Goal: Find contact information

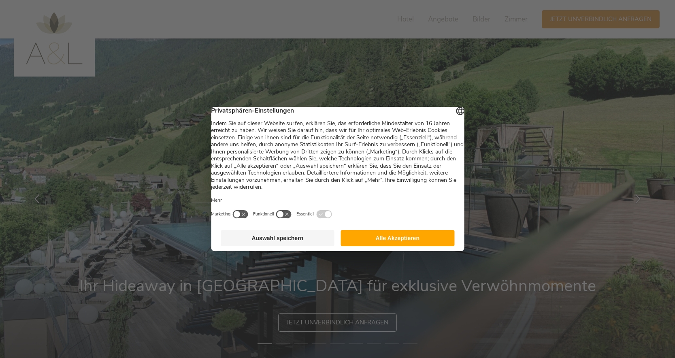
click at [427, 246] on button "Alle Akzeptieren" at bounding box center [398, 238] width 114 height 16
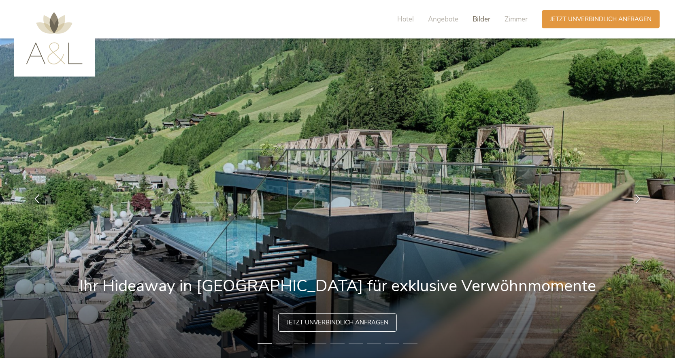
click at [479, 21] on span "Bilder" at bounding box center [482, 19] width 18 height 9
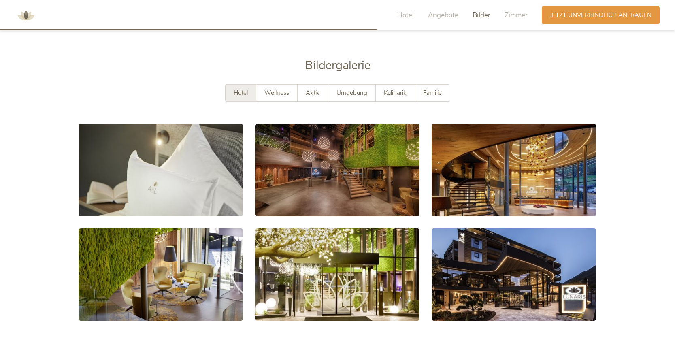
scroll to position [1455, 0]
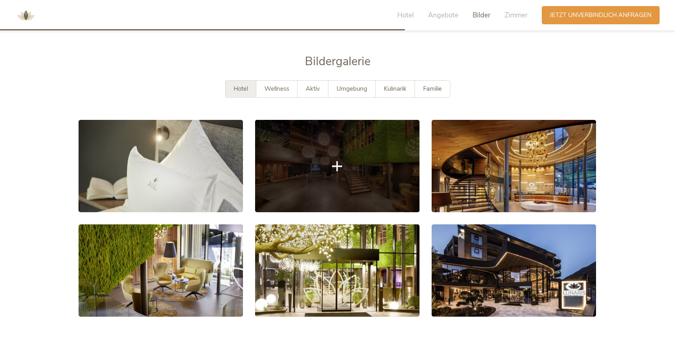
click at [320, 157] on link at bounding box center [337, 166] width 165 height 92
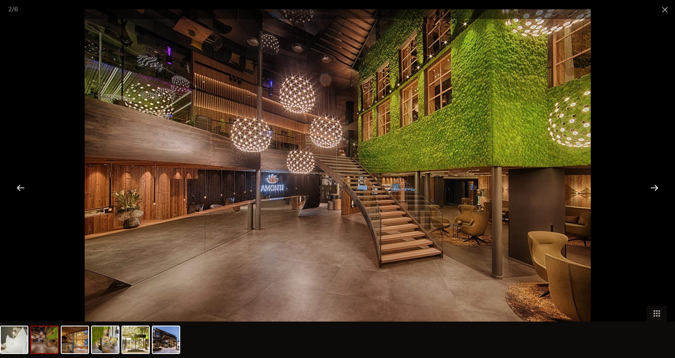
click at [652, 186] on div at bounding box center [654, 187] width 25 height 25
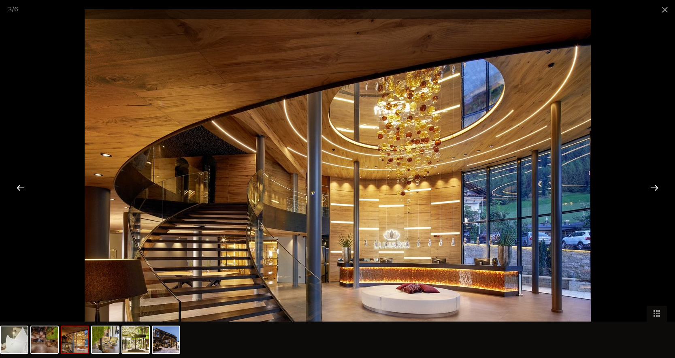
click at [652, 186] on div at bounding box center [654, 187] width 25 height 25
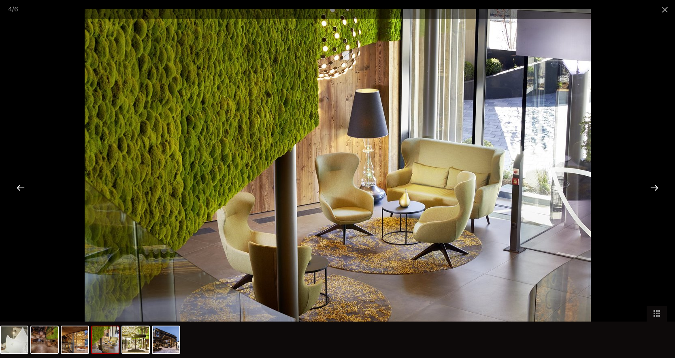
click at [652, 186] on div at bounding box center [654, 187] width 25 height 25
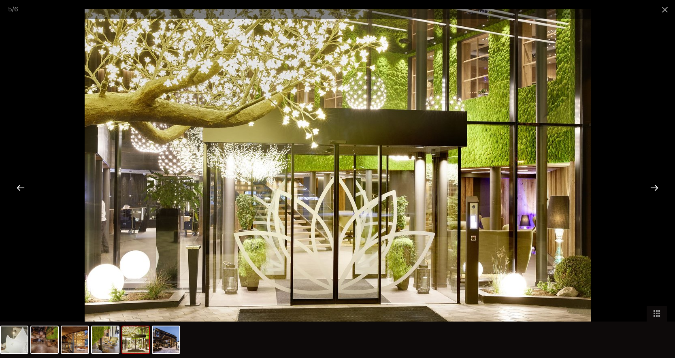
click at [652, 186] on div at bounding box center [654, 187] width 25 height 25
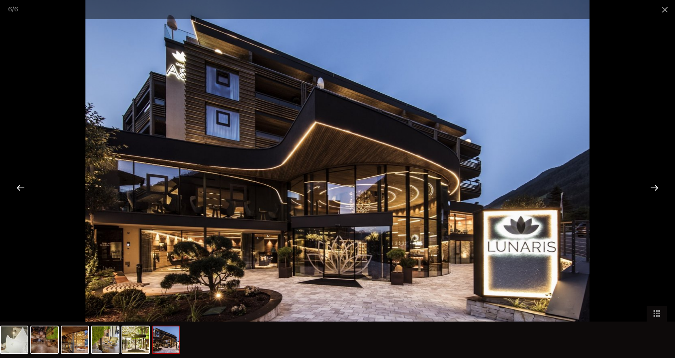
click at [652, 186] on div at bounding box center [654, 187] width 25 height 25
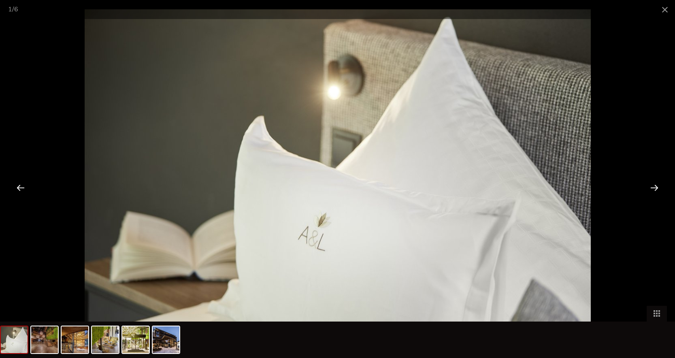
click at [652, 186] on div at bounding box center [654, 187] width 25 height 25
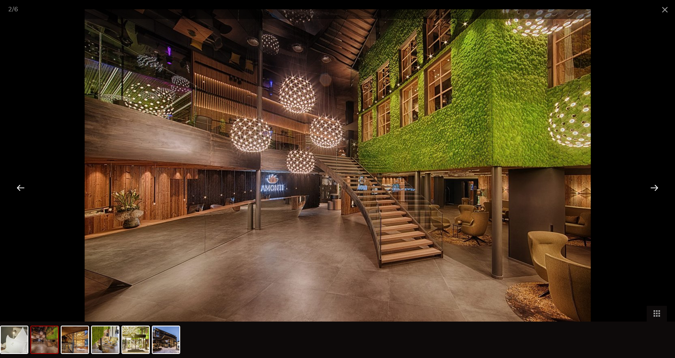
click at [652, 186] on div at bounding box center [654, 187] width 25 height 25
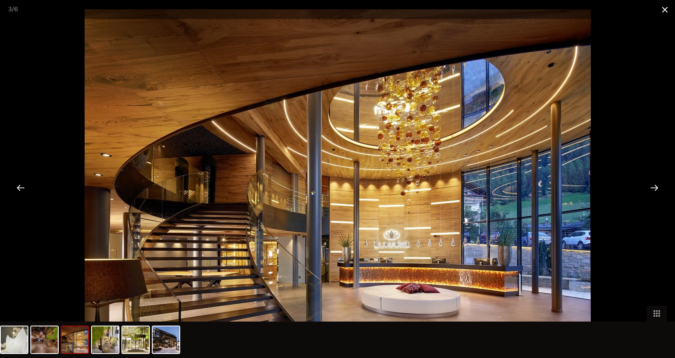
click at [666, 9] on span at bounding box center [665, 9] width 20 height 19
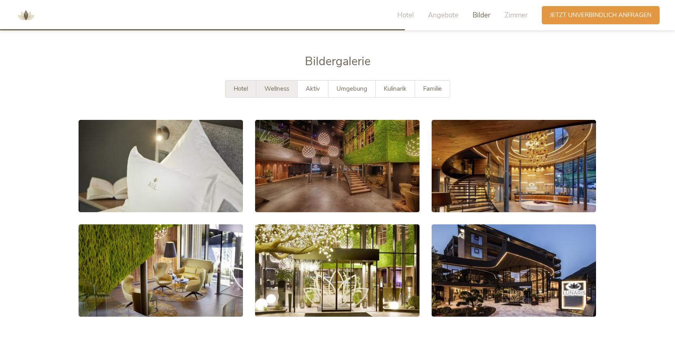
click at [289, 85] on span "Wellness" at bounding box center [277, 89] width 25 height 8
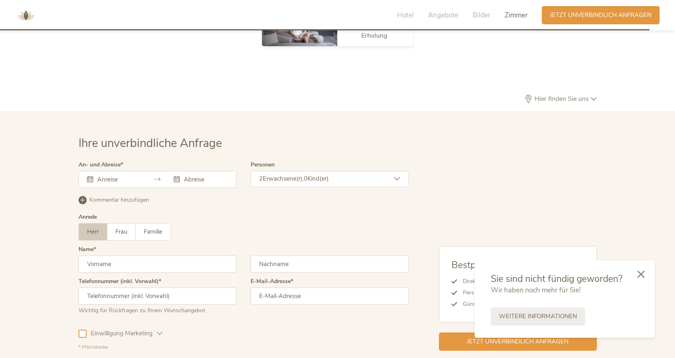
scroll to position [2452, 0]
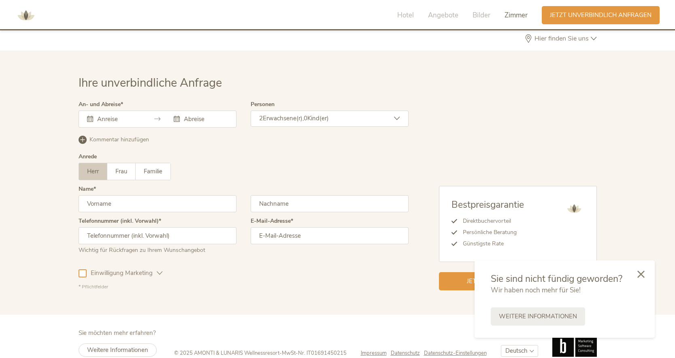
click at [373, 350] on span "Impressum" at bounding box center [374, 353] width 26 height 7
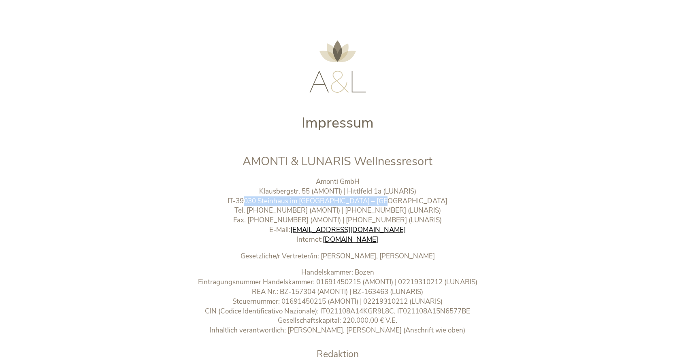
drag, startPoint x: 409, startPoint y: 202, endPoint x: 275, endPoint y: 204, distance: 134.1
click at [274, 205] on p "Amonti GmbH Klausbergstr. 55 (AMONTI) | Hittlfeld 1a (LUNARIS) IT-39030 [GEOGRA…" at bounding box center [338, 211] width 338 height 68
